Goal: Information Seeking & Learning: Compare options

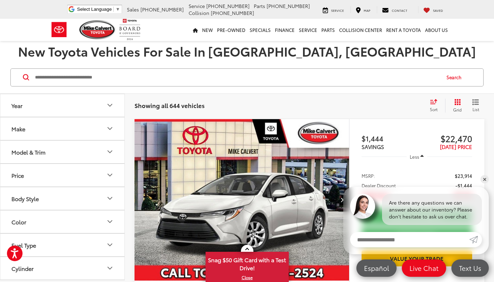
scroll to position [74, 0]
click at [109, 106] on icon "Year" at bounding box center [110, 105] width 8 height 8
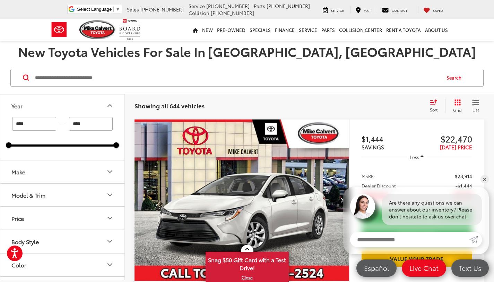
click at [109, 106] on icon "Year" at bounding box center [110, 105] width 8 height 8
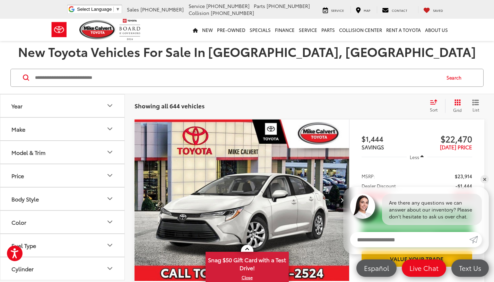
click at [109, 129] on icon "Make" at bounding box center [110, 129] width 4 height 2
click at [110, 152] on icon "Model & Trim" at bounding box center [110, 152] width 8 height 8
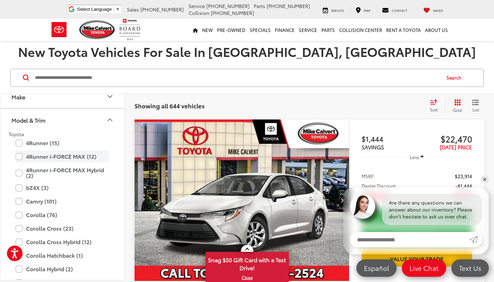
scroll to position [33, 0]
click at [19, 202] on label "Camry (101)" at bounding box center [63, 200] width 94 height 12
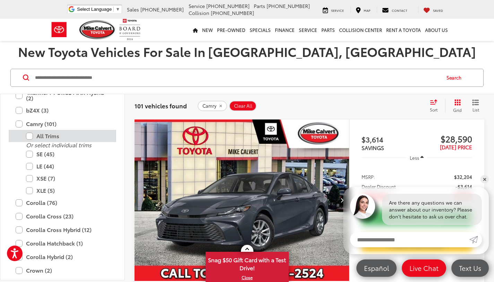
scroll to position [117, 0]
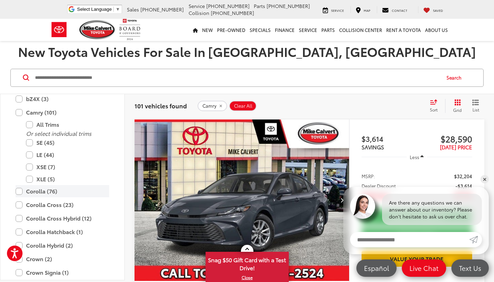
click at [21, 191] on label "Corolla (76)" at bounding box center [63, 191] width 94 height 12
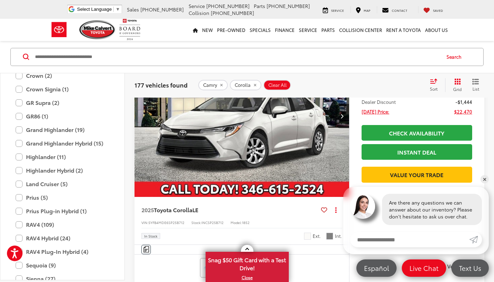
scroll to position [216, 0]
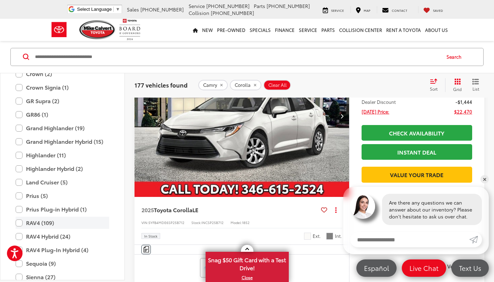
click at [20, 223] on label "RAV4 (109)" at bounding box center [63, 223] width 94 height 12
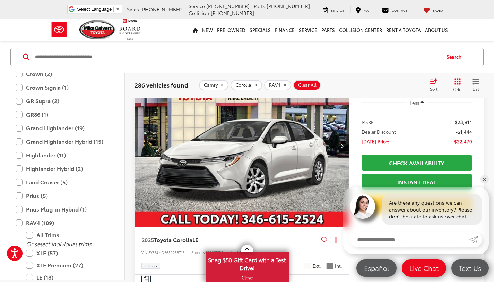
scroll to position [125, 0]
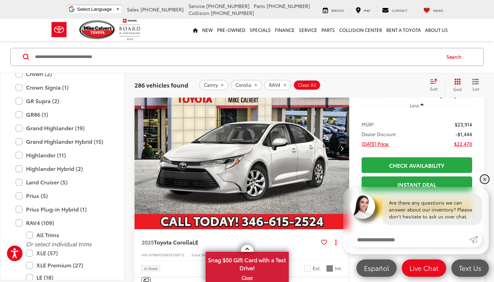
click at [485, 179] on link "✕" at bounding box center [485, 179] width 8 height 8
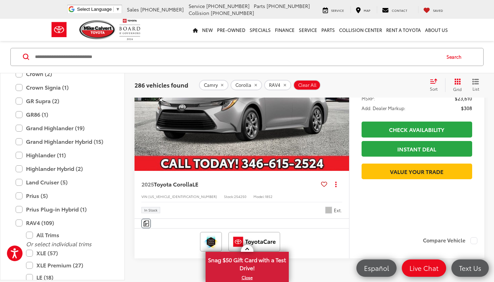
scroll to position [3069, 0]
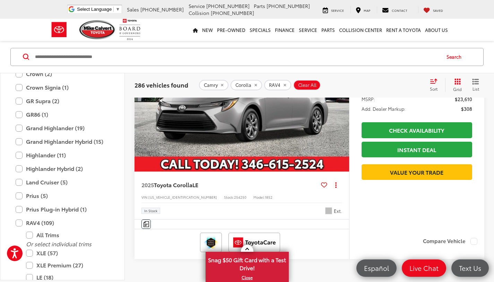
click at [255, 85] on icon "remove Corolla" at bounding box center [256, 85] width 2 height 2
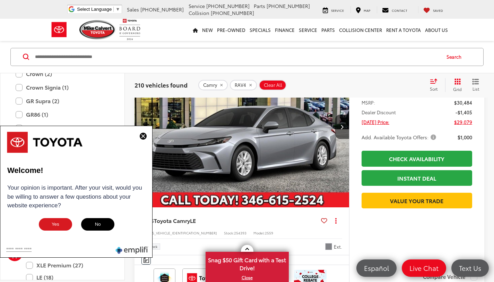
scroll to position [1462, 0]
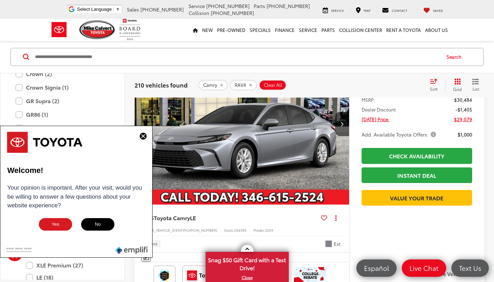
click at [144, 136] on img at bounding box center [143, 135] width 7 height 7
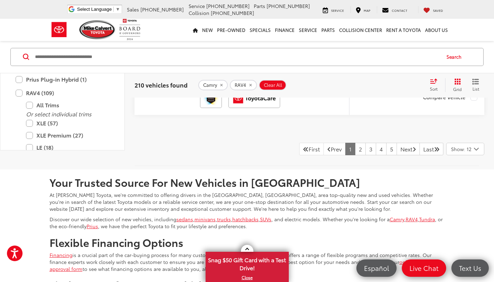
scroll to position [3213, 0]
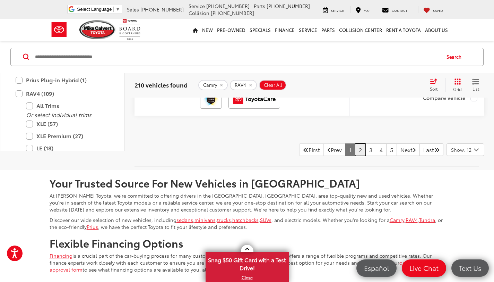
click at [355, 151] on link "2" at bounding box center [360, 149] width 11 height 12
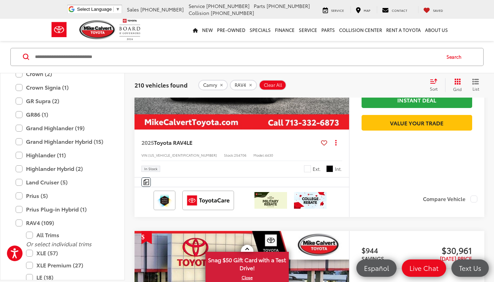
scroll to position [1798, 0]
